Goal: Information Seeking & Learning: Learn about a topic

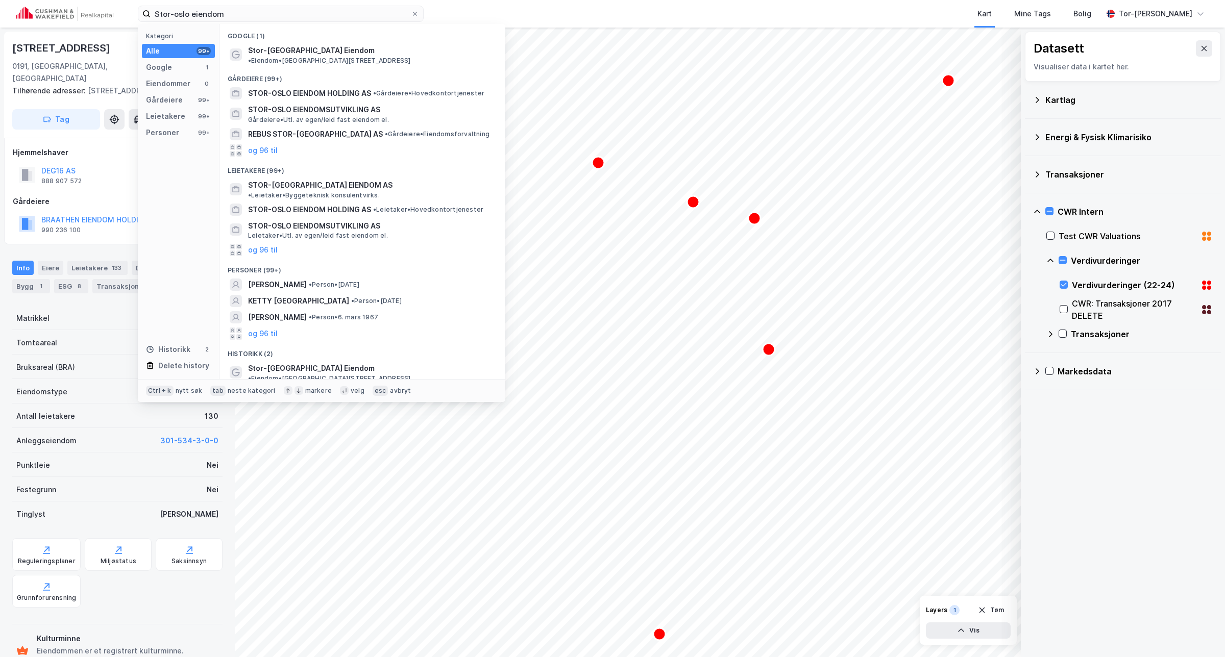
click at [264, 15] on input "Stor-oslo eiendom" at bounding box center [281, 13] width 260 height 15
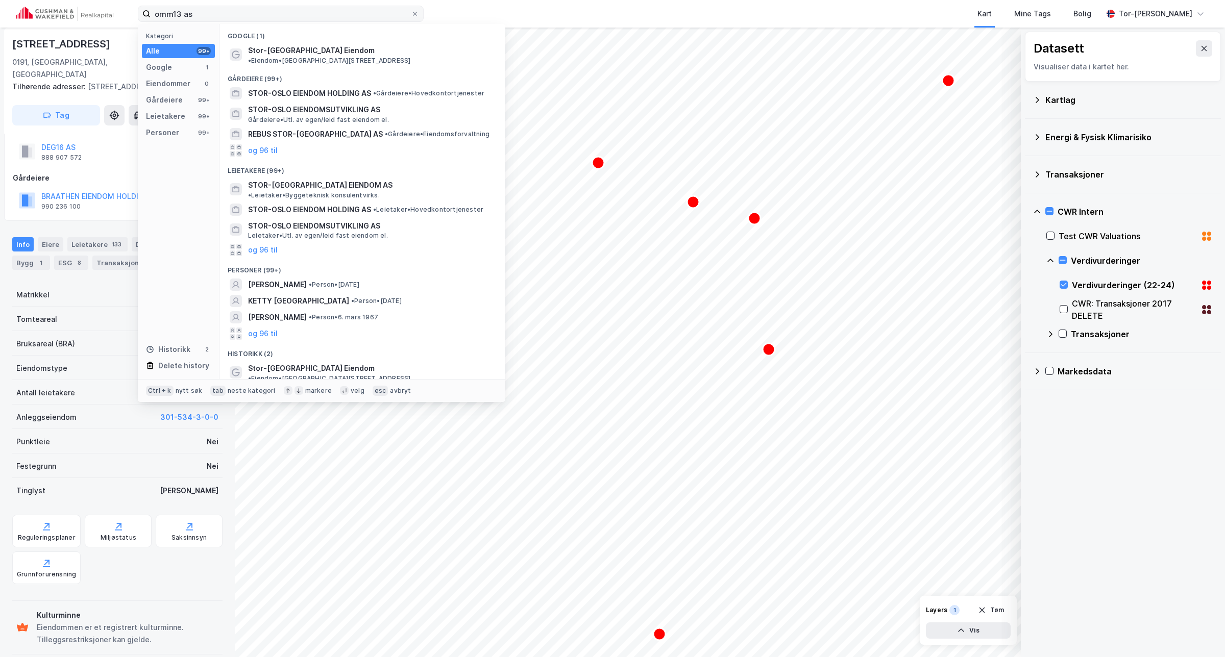
type input "omm13 as"
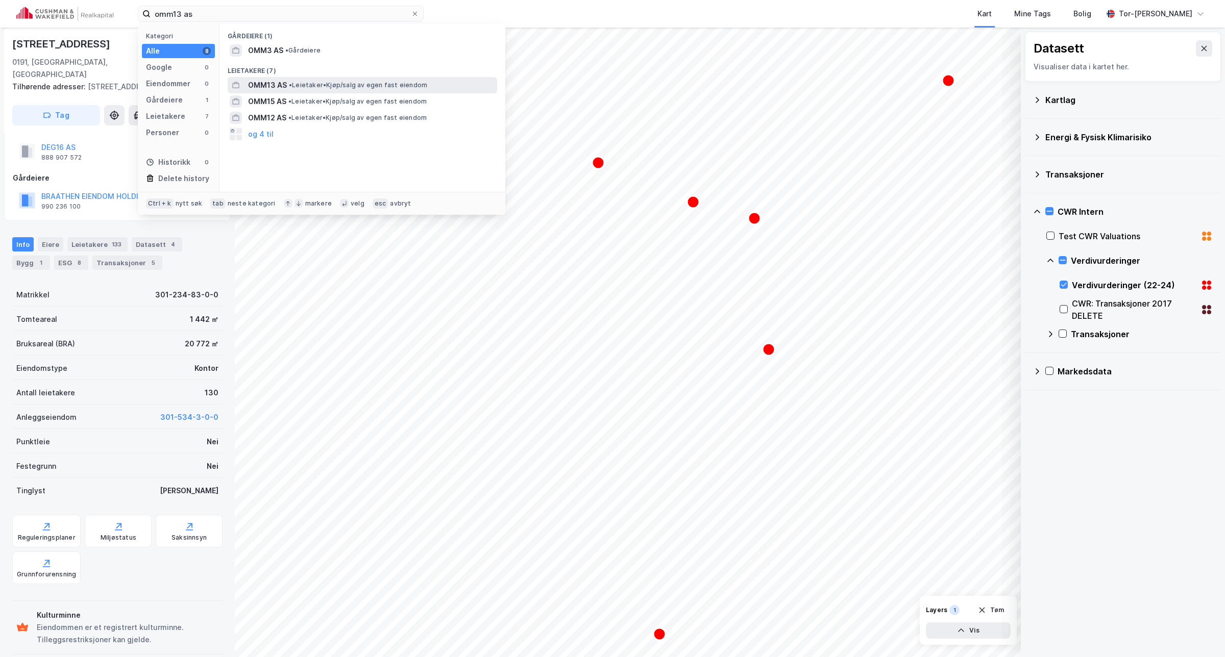
click at [269, 85] on span "OMM13 AS" at bounding box center [267, 85] width 39 height 12
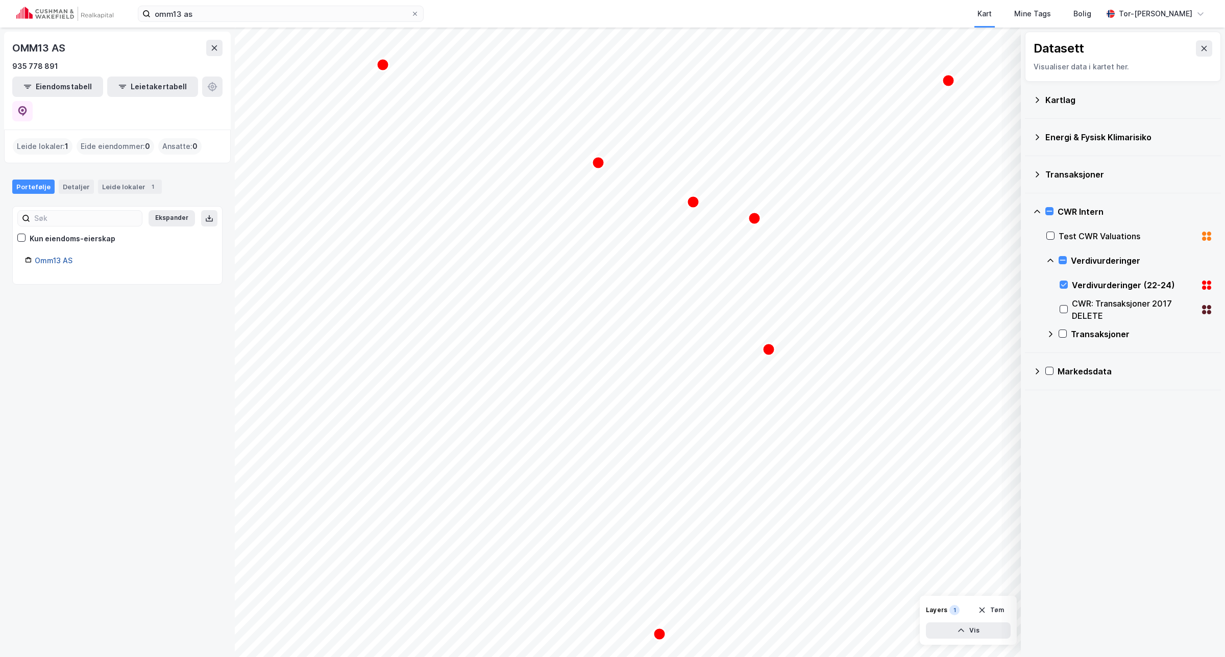
click at [47, 256] on link "Omm13 AS" at bounding box center [54, 260] width 38 height 9
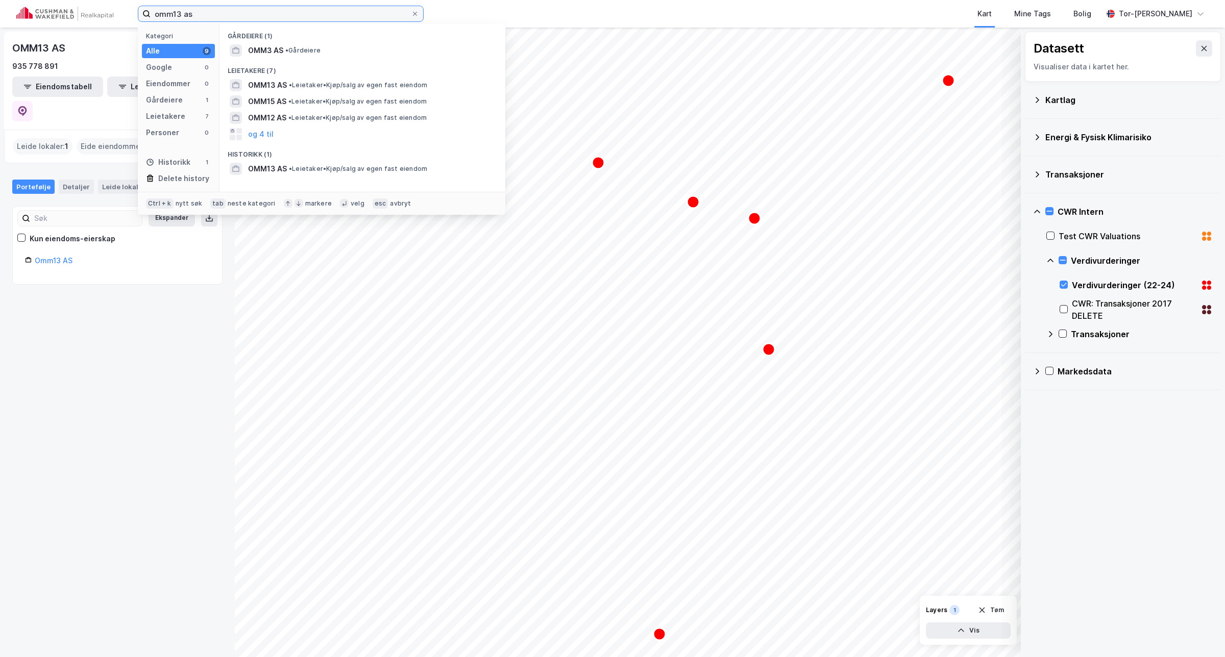
drag, startPoint x: 236, startPoint y: 11, endPoint x: 26, endPoint y: 10, distance: 209.8
click at [26, 10] on div "omm13 as Kategori Alle 9 Google 0 Eiendommer 0 Gårdeiere 1 Leietakere 7 Persone…" at bounding box center [612, 14] width 1225 height 28
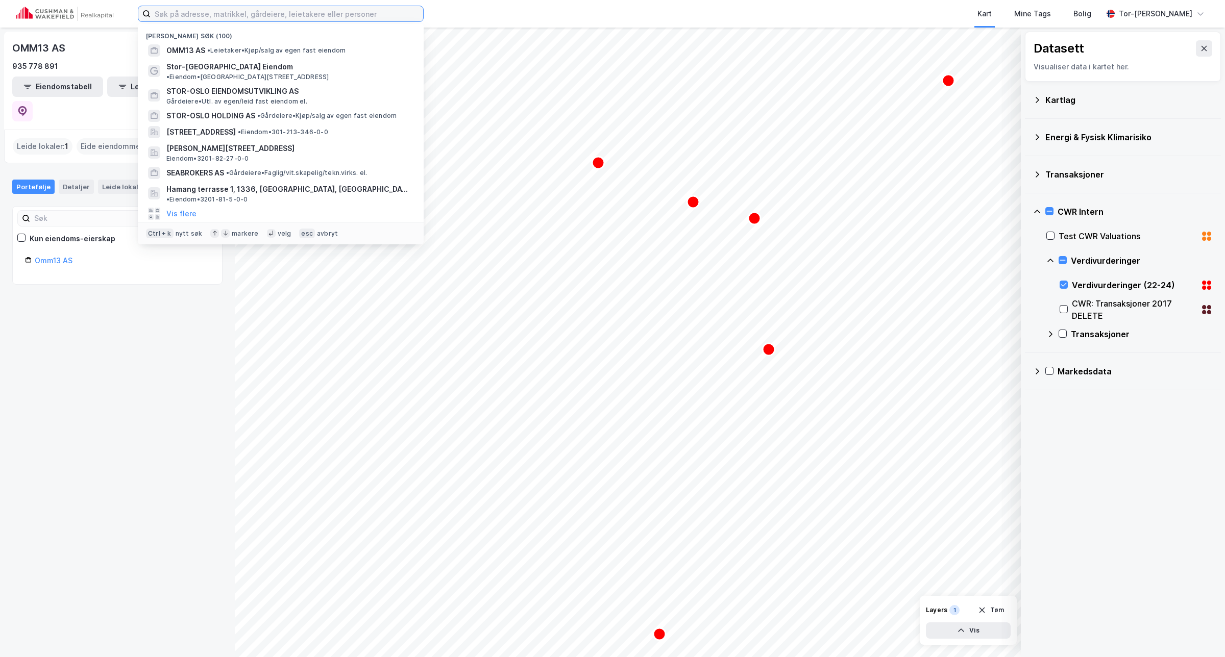
paste input "omm13"
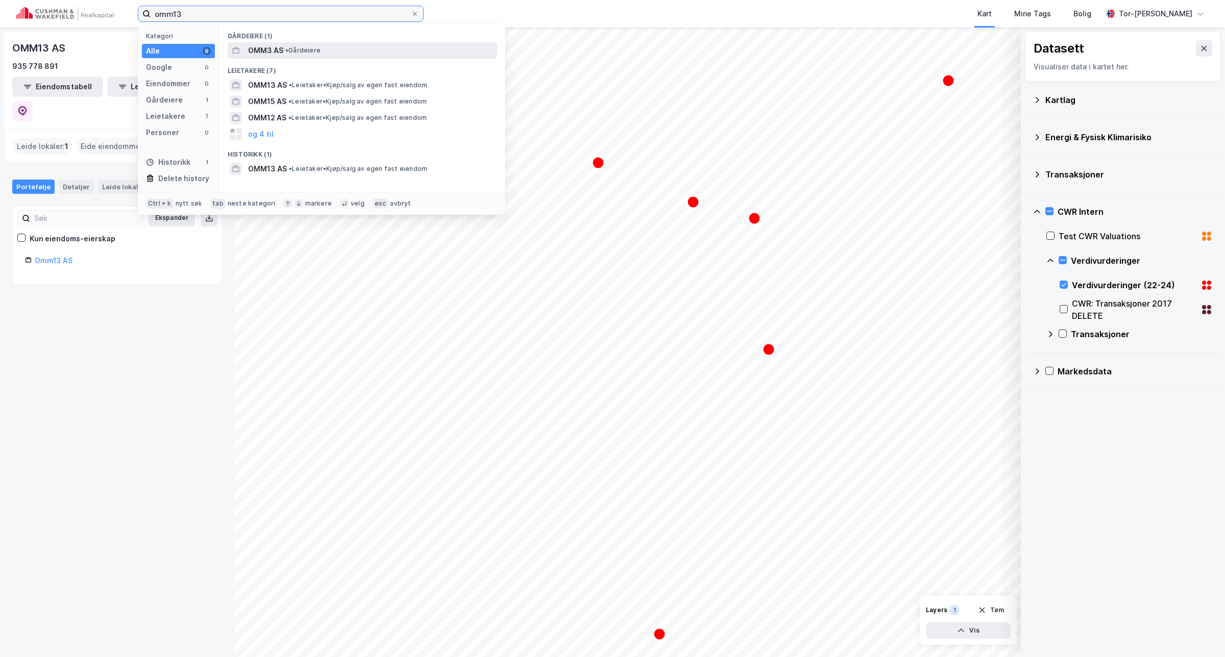
type input "omm13"
click at [296, 50] on span "• Gårdeiere" at bounding box center [302, 50] width 35 height 8
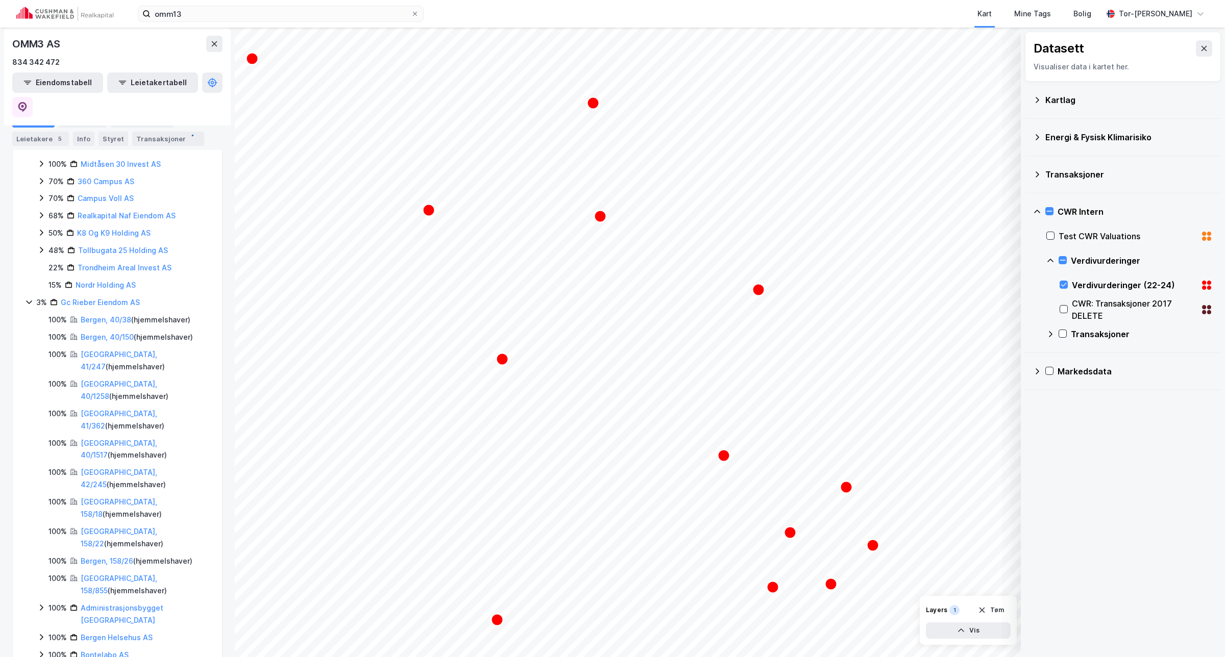
scroll to position [766, 0]
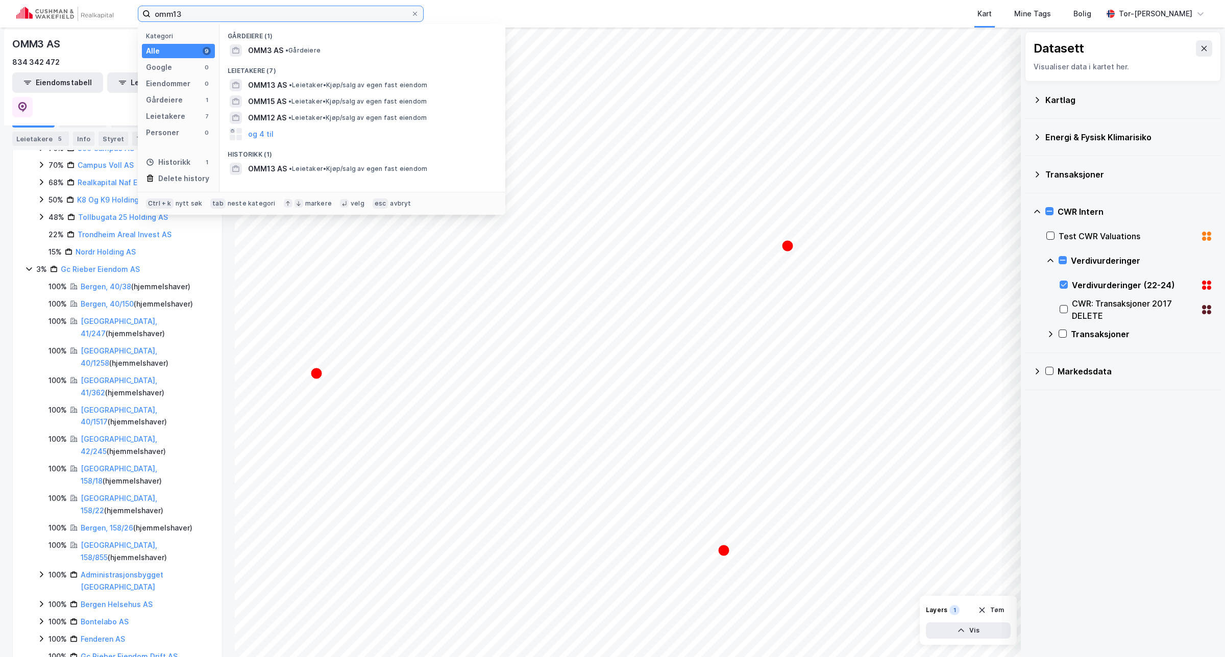
drag, startPoint x: 237, startPoint y: 14, endPoint x: 14, endPoint y: 7, distance: 223.7
click at [14, 7] on div "omm13 Kategori Alle 9 Google 0 Eiendommer 0 Gårdeiere 1 Leietakere 7 Personer 0…" at bounding box center [612, 14] width 1225 height 28
paste input ": [PERSON_NAME] Vei 1"
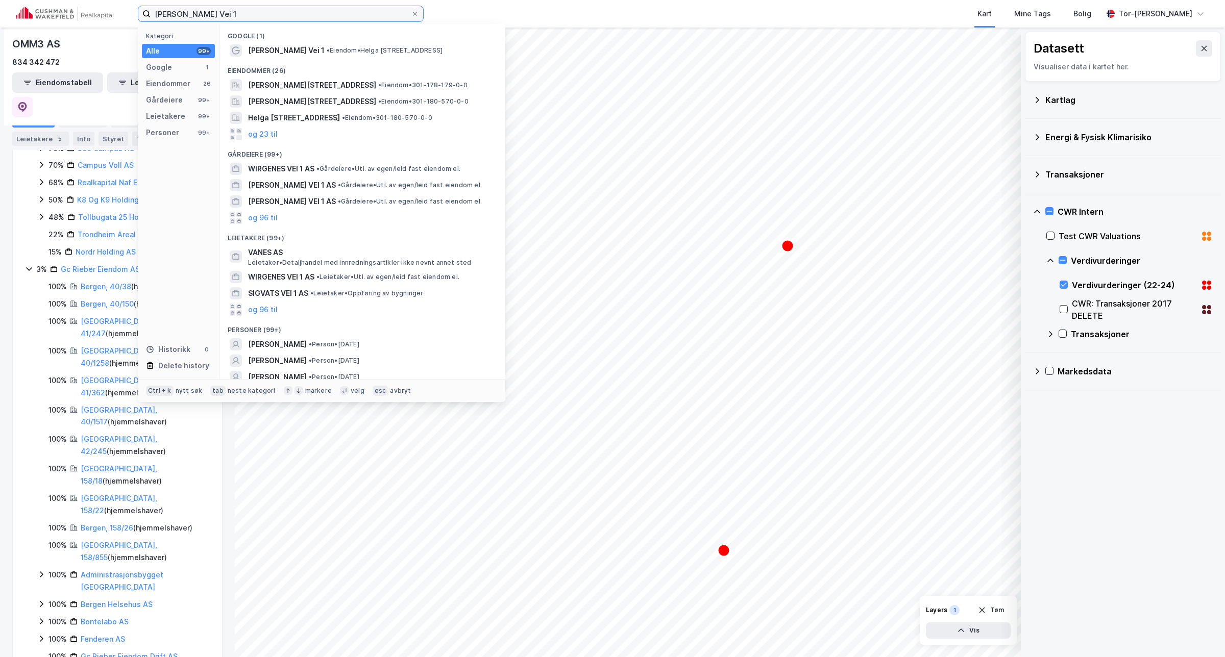
type input "[PERSON_NAME] Vei 1"
click at [275, 88] on span "[PERSON_NAME][STREET_ADDRESS]" at bounding box center [312, 85] width 128 height 12
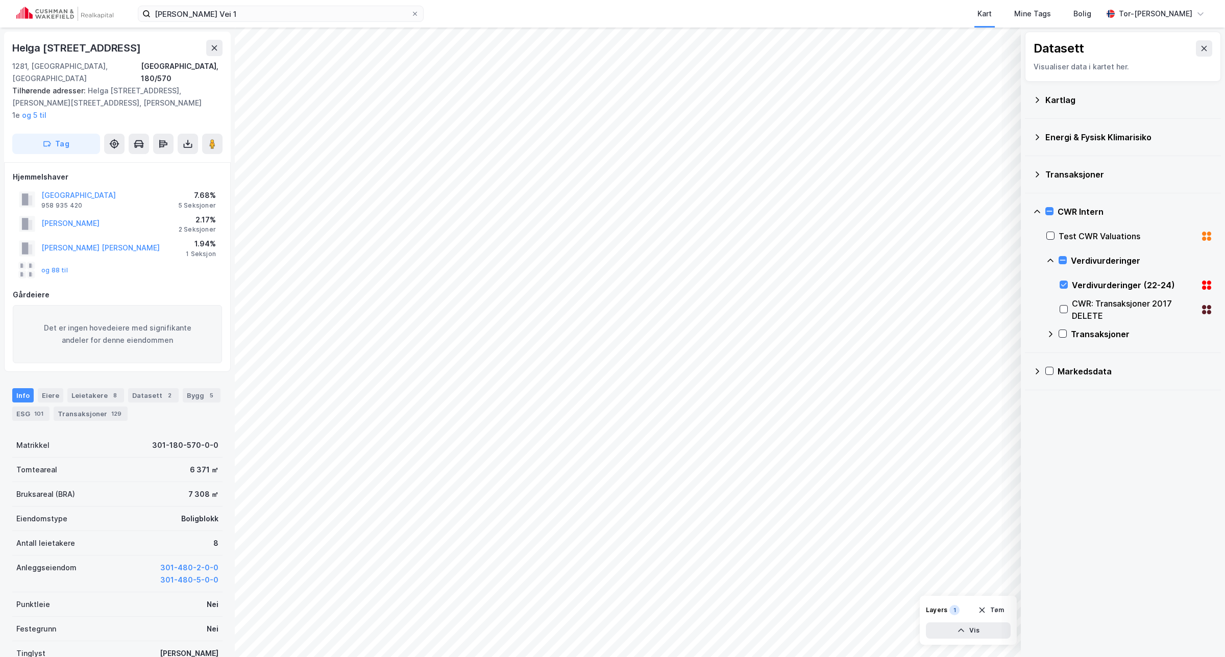
scroll to position [23, 0]
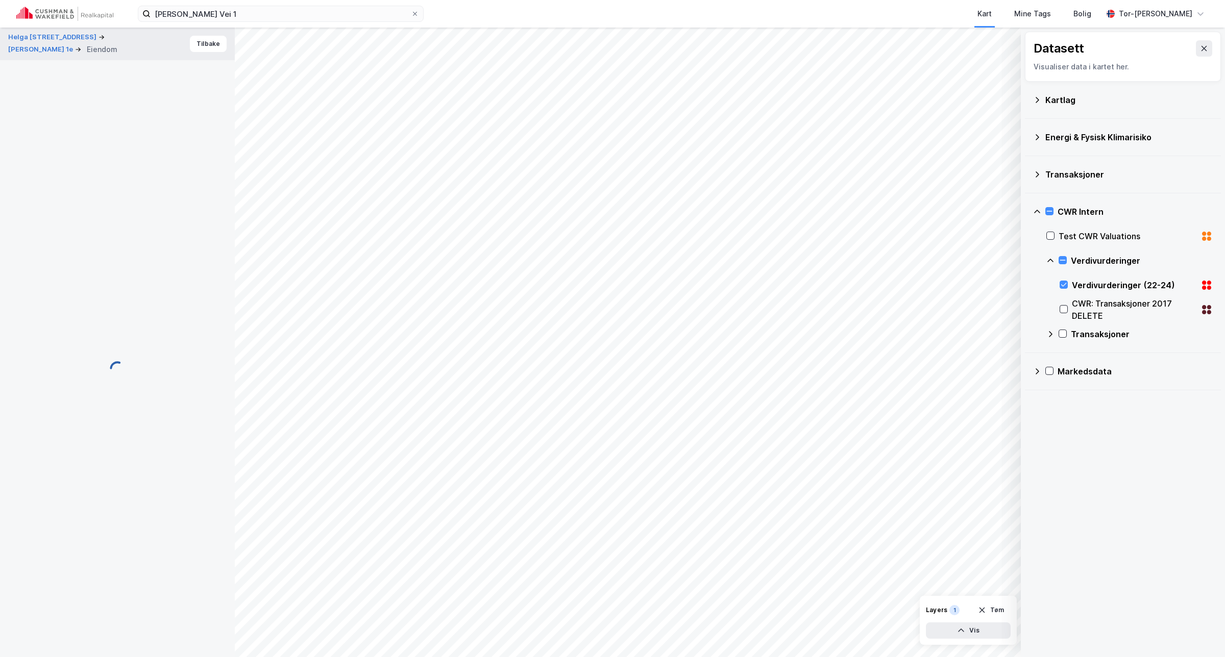
scroll to position [23, 0]
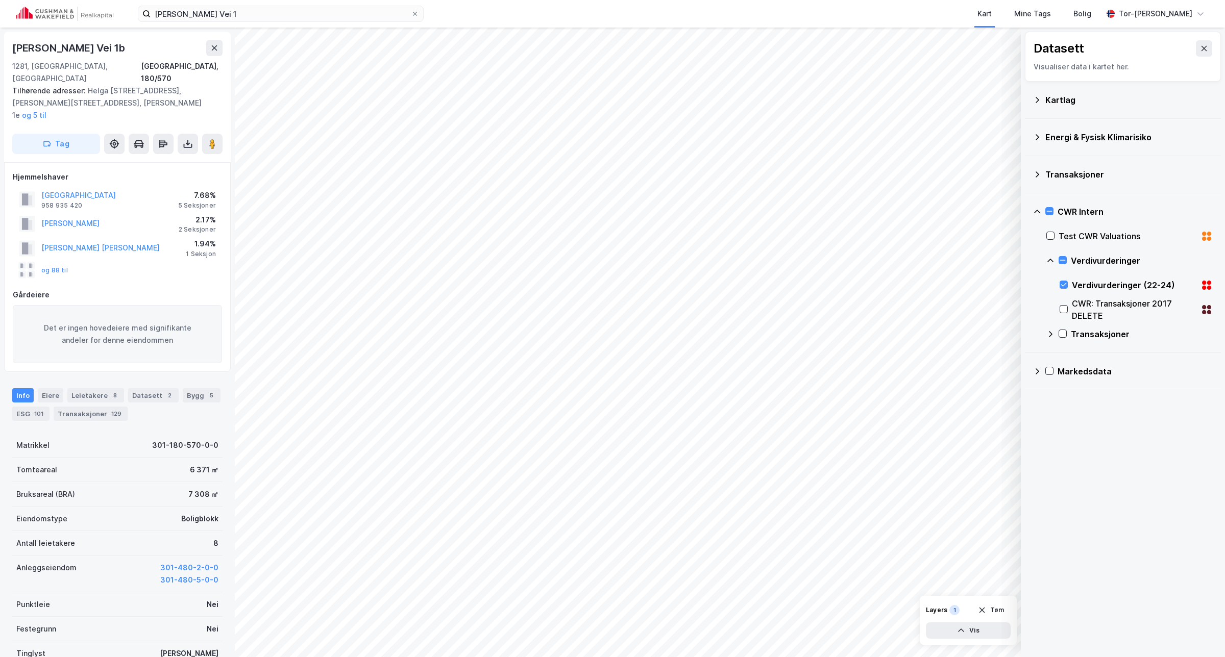
scroll to position [23, 0]
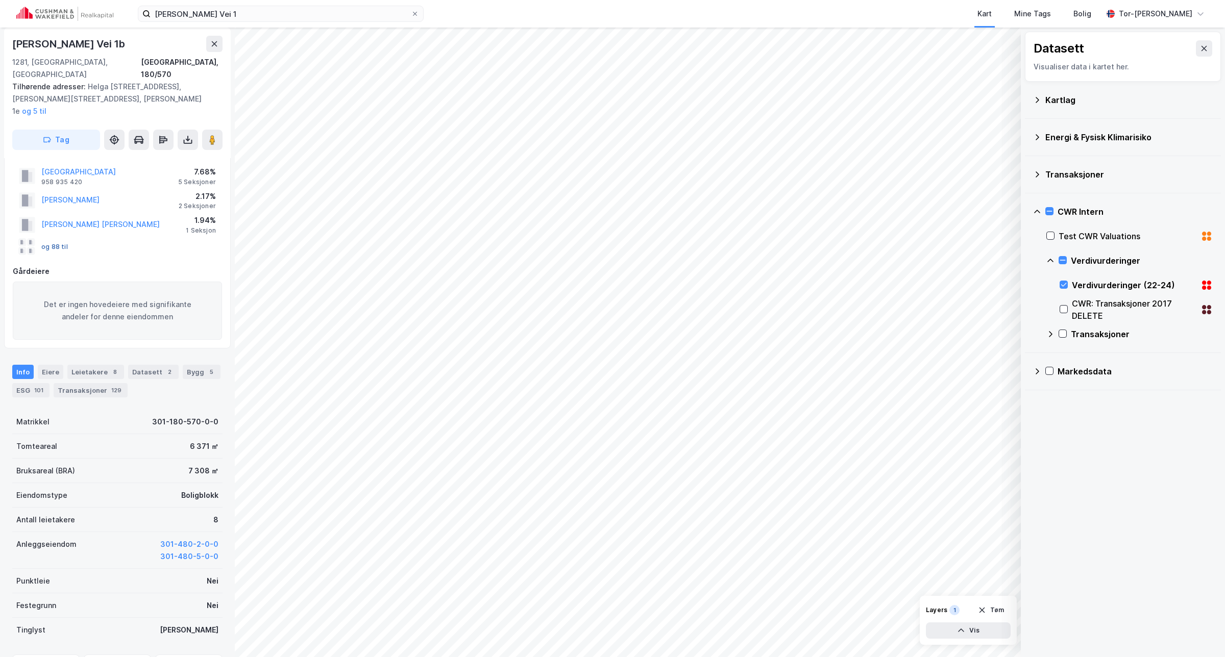
click at [0, 0] on button "og 88 til" at bounding box center [0, 0] width 0 height 0
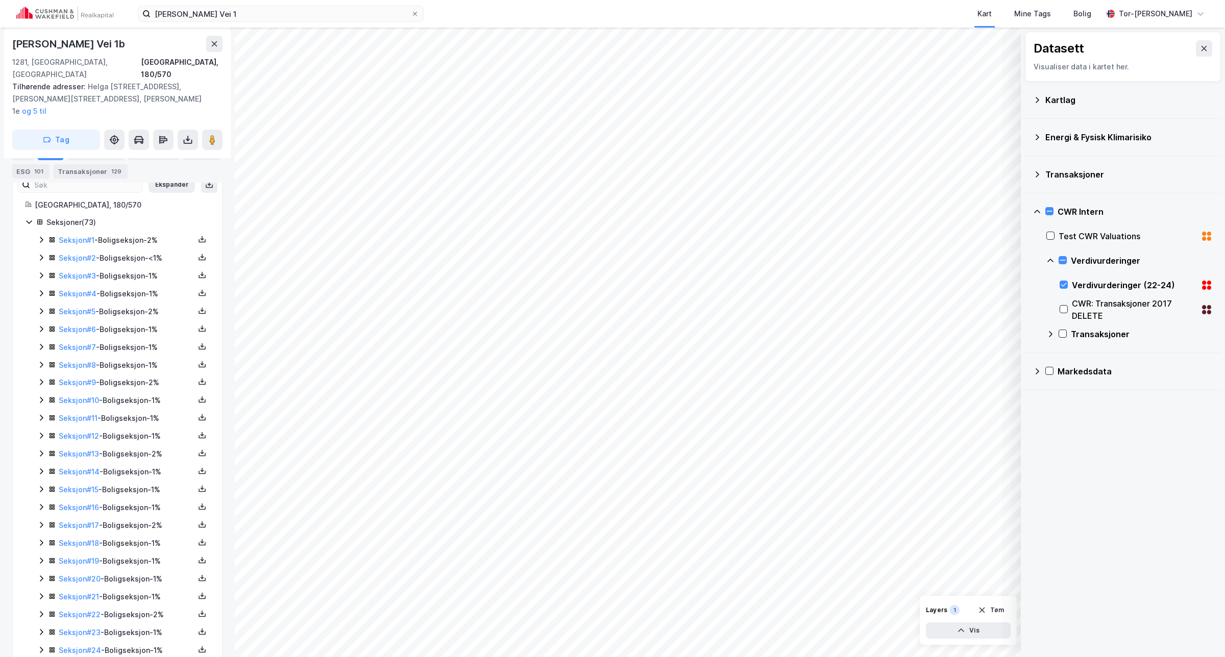
scroll to position [168, 0]
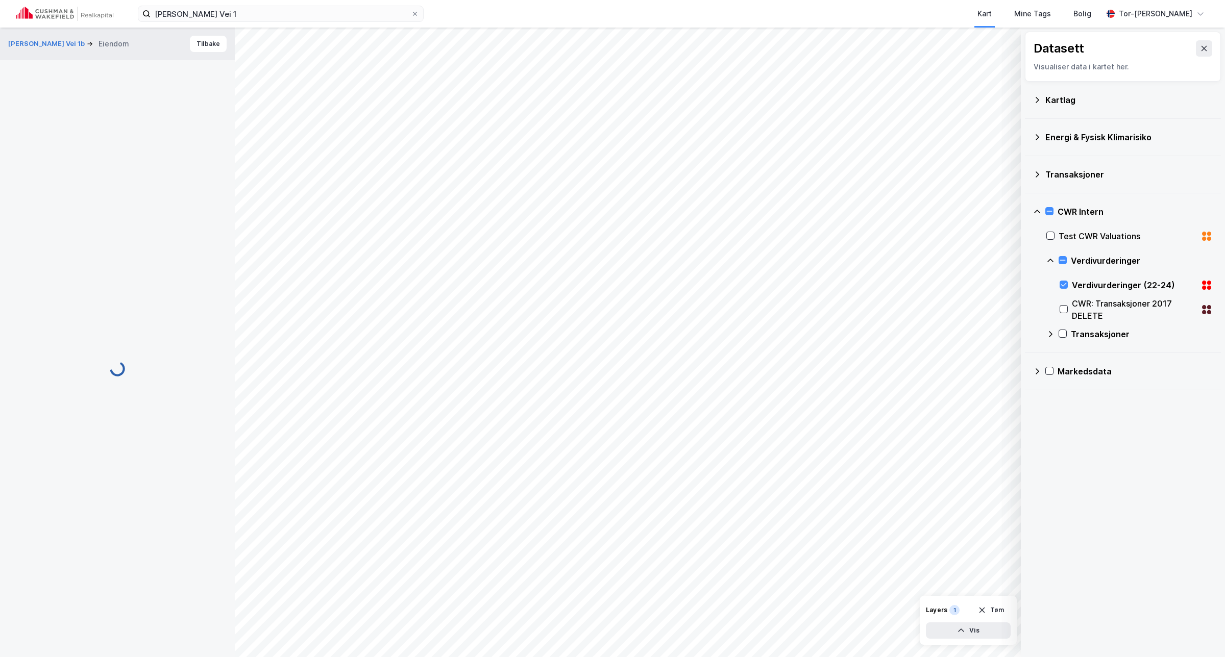
scroll to position [168, 0]
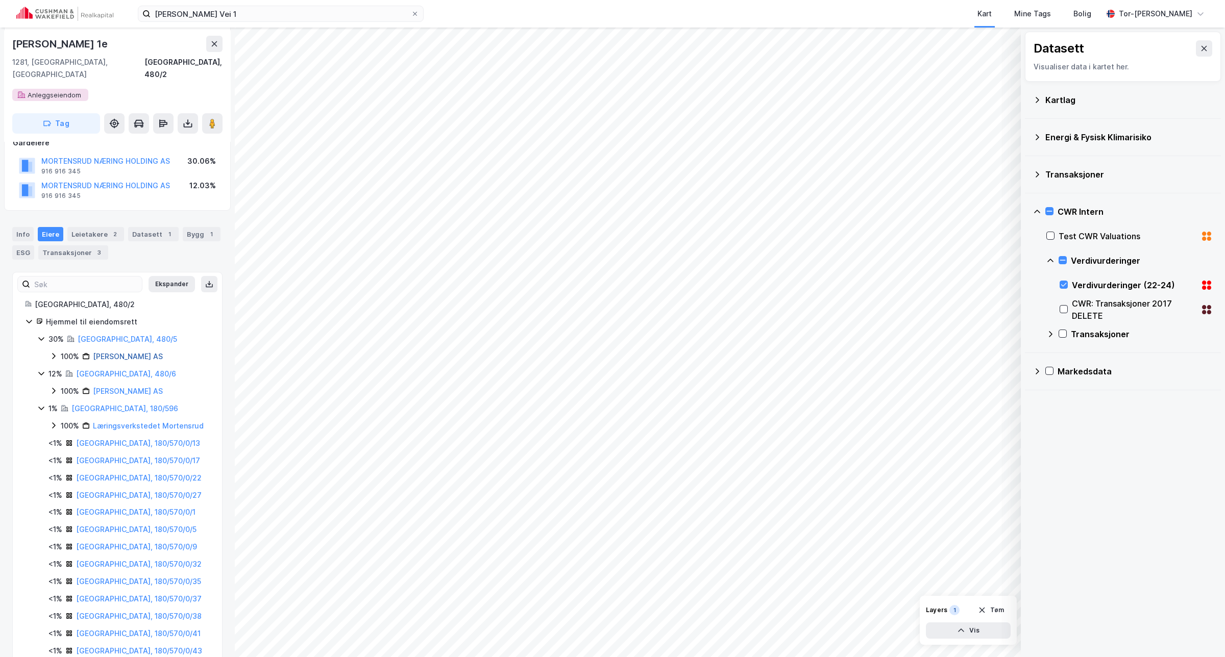
click at [130, 352] on link "[PERSON_NAME] AS" at bounding box center [128, 356] width 70 height 9
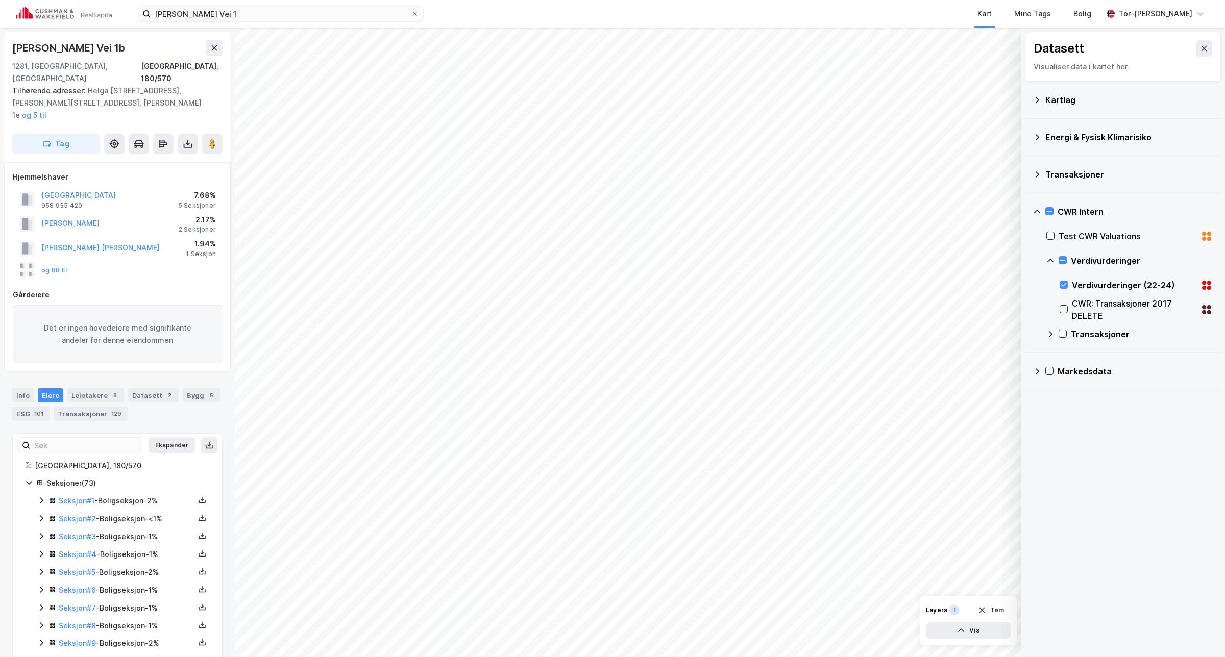
scroll to position [168, 0]
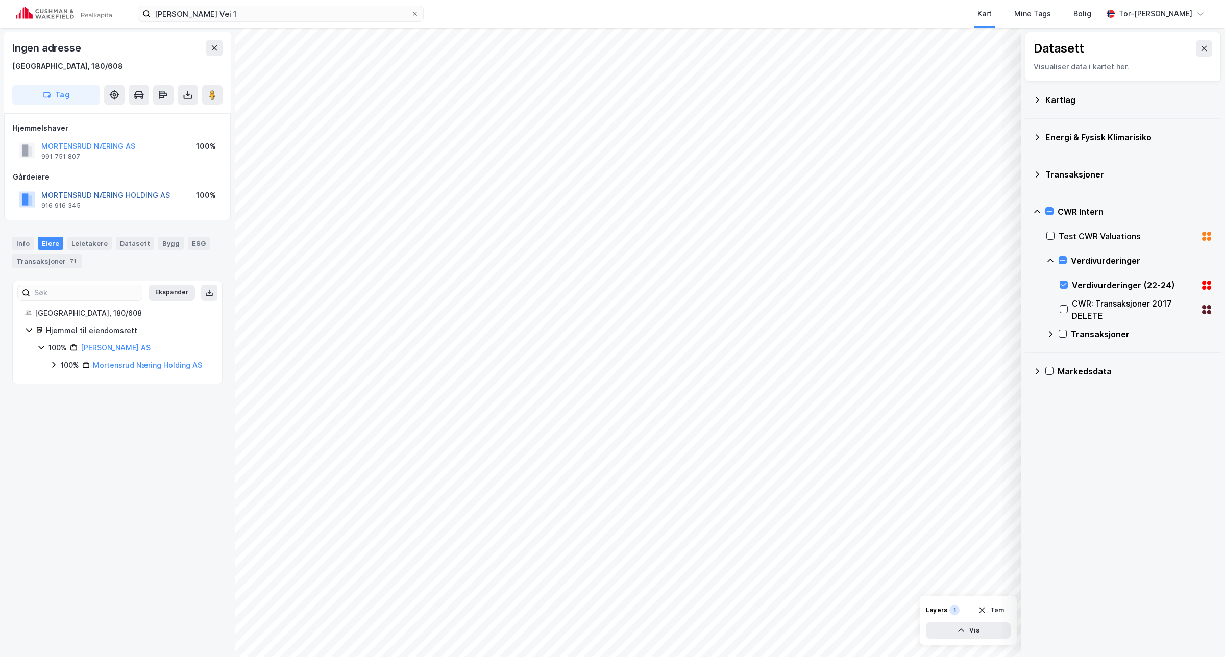
click at [0, 0] on button "MORTENSRUD NÆRING HOLDING AS" at bounding box center [0, 0] width 0 height 0
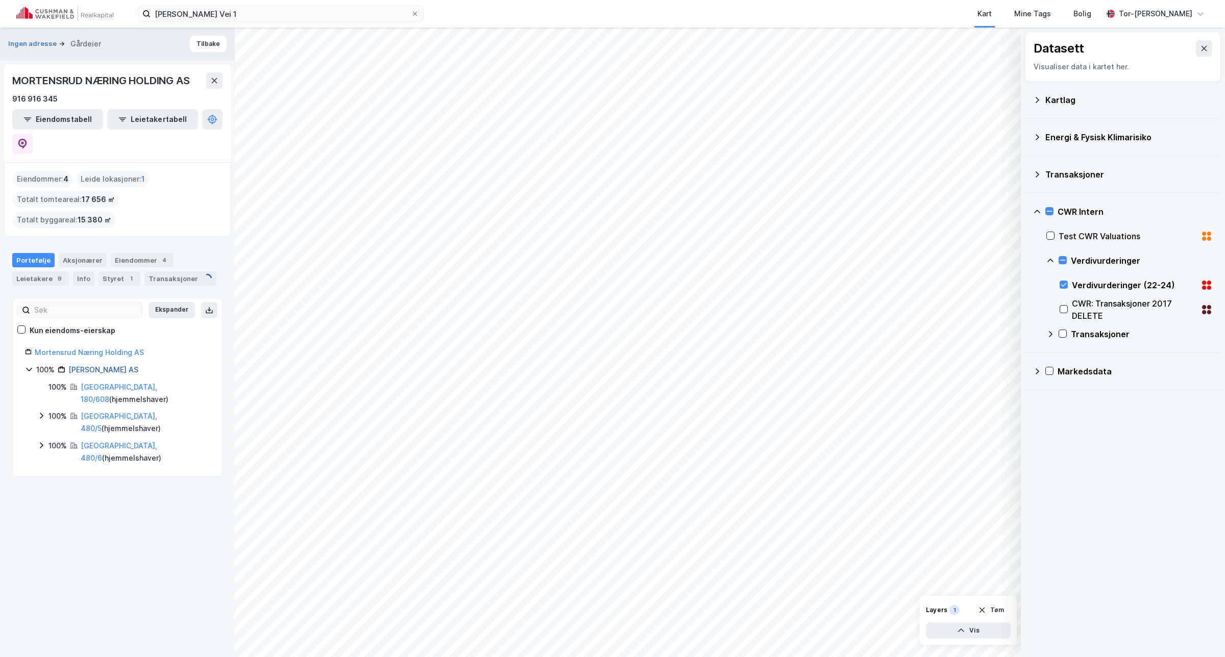
click at [116, 365] on link "[PERSON_NAME] AS" at bounding box center [103, 369] width 70 height 9
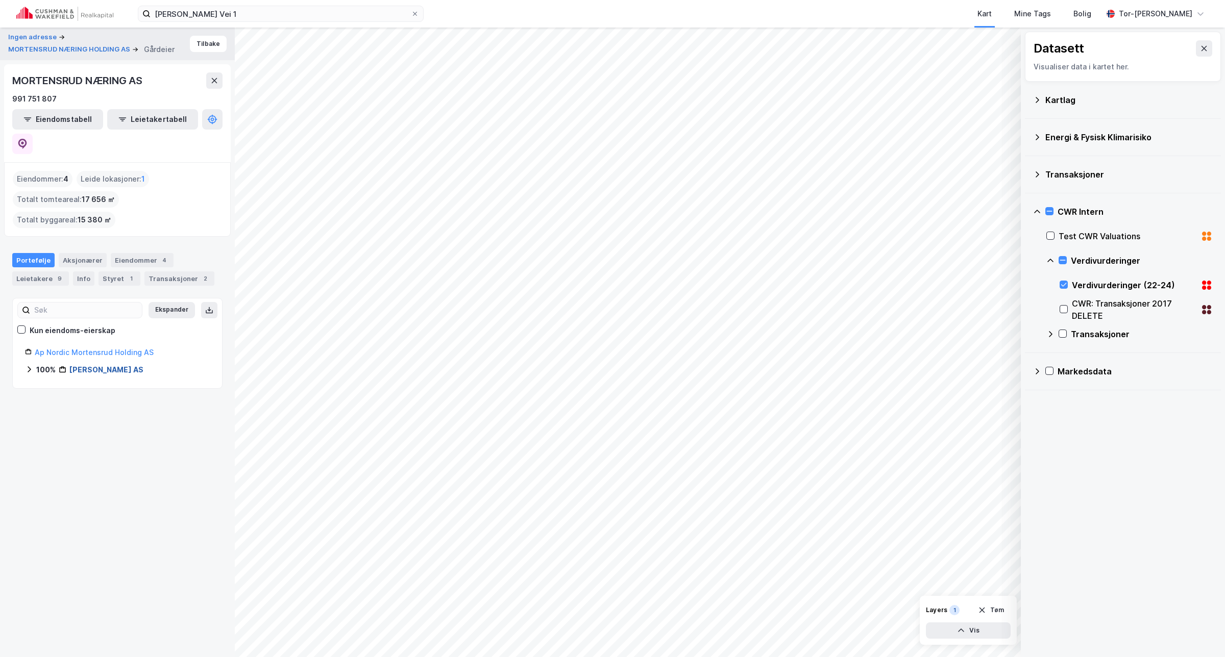
click at [116, 365] on link "[PERSON_NAME] AS" at bounding box center [106, 369] width 74 height 9
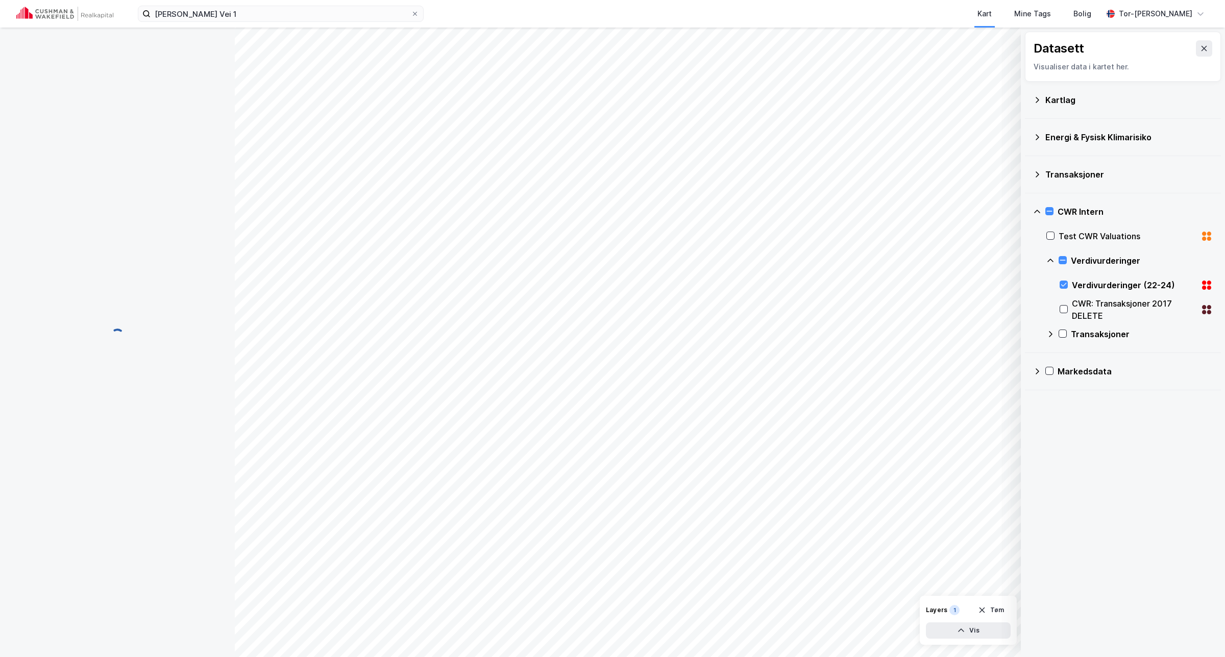
scroll to position [32, 0]
